Goal: Task Accomplishment & Management: Use online tool/utility

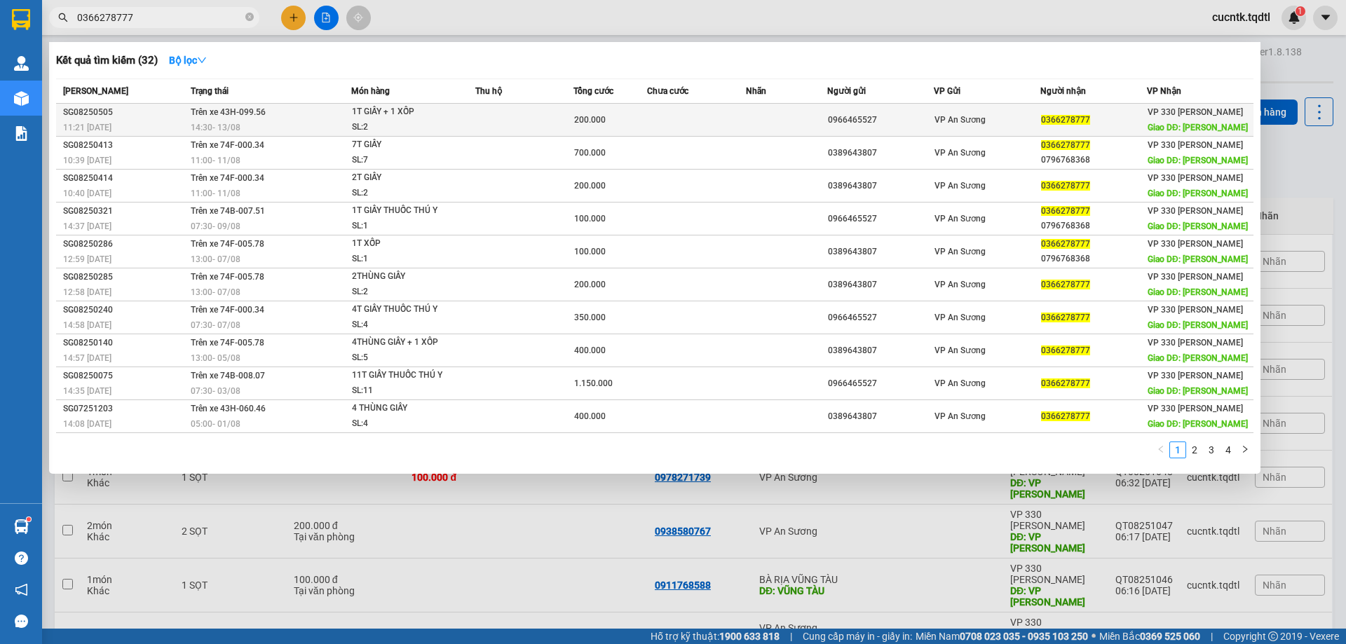
type input "0366278777"
click at [334, 118] on td "Trên xe 43H-099.56 14:30 [DATE]" at bounding box center [269, 120] width 164 height 33
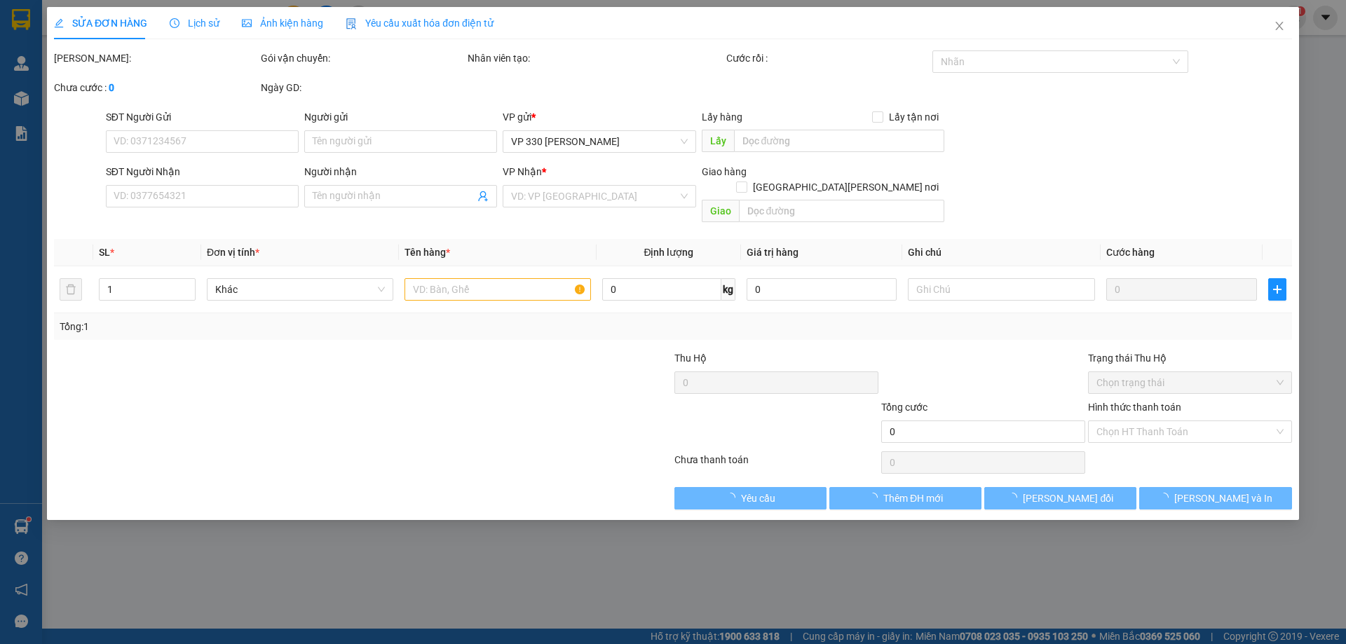
type input "0966465527"
type input "0366278777"
type input "CẦU TRẮNG"
type input "200.000"
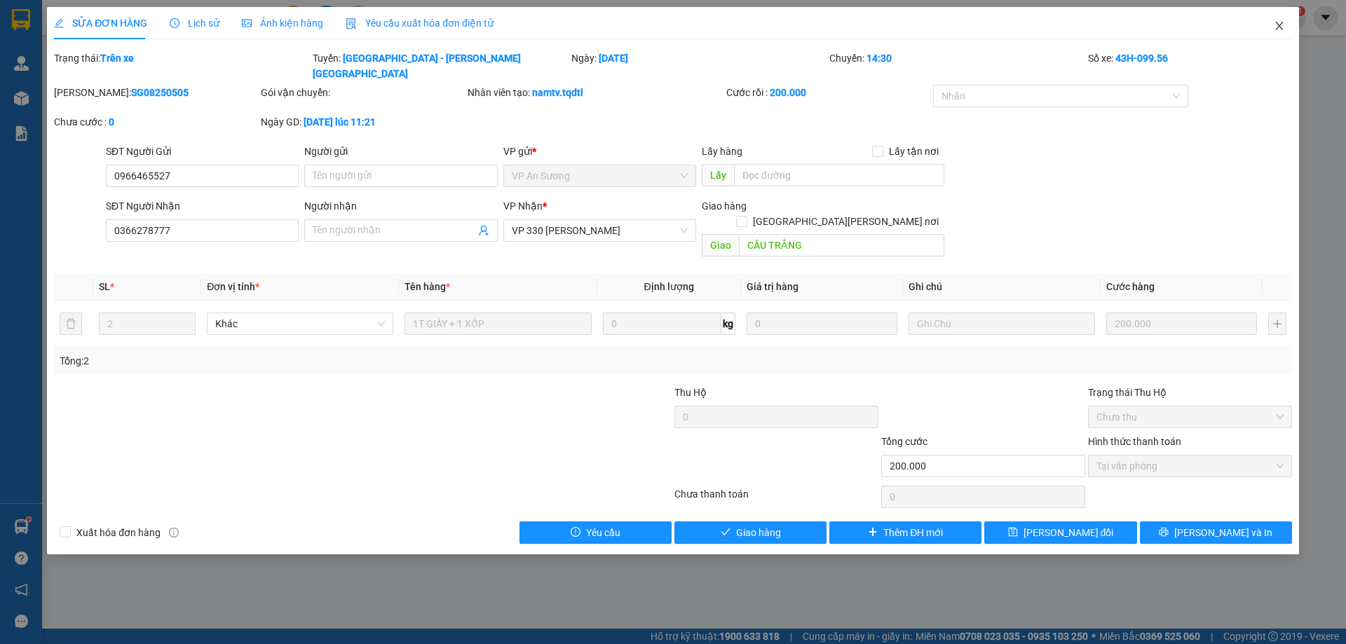
click at [1278, 29] on icon "close" at bounding box center [1279, 25] width 11 height 11
